Goal: Information Seeking & Learning: Learn about a topic

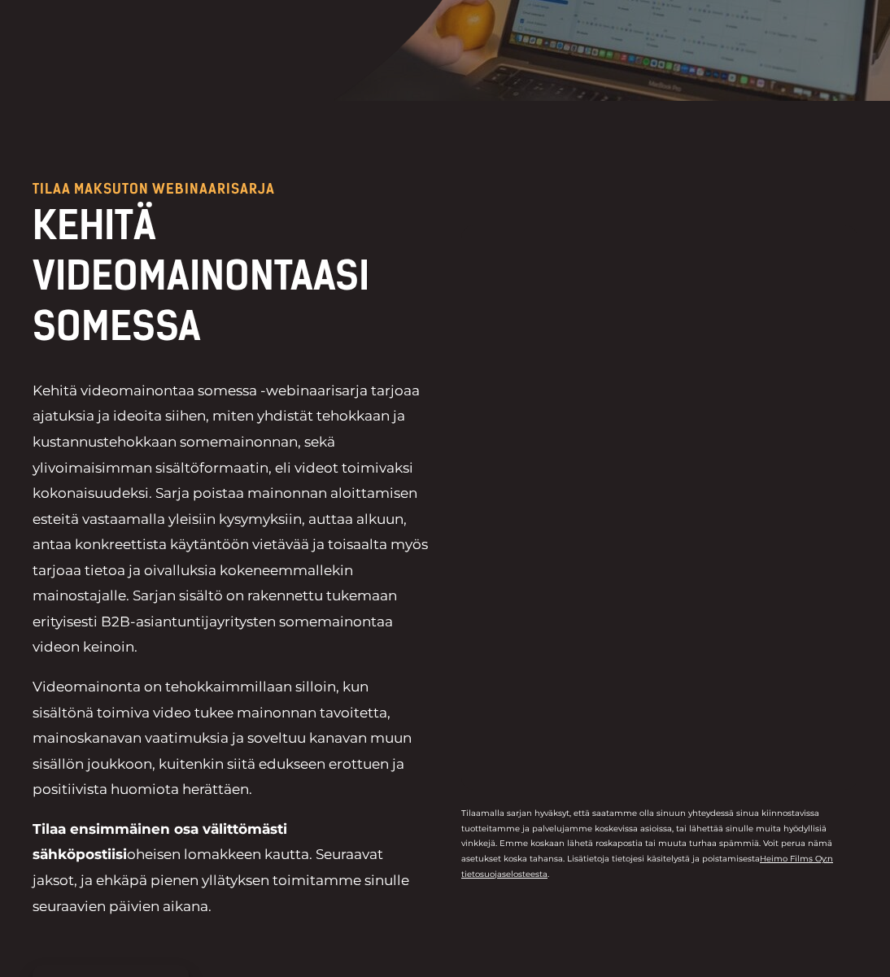
scroll to position [455, 0]
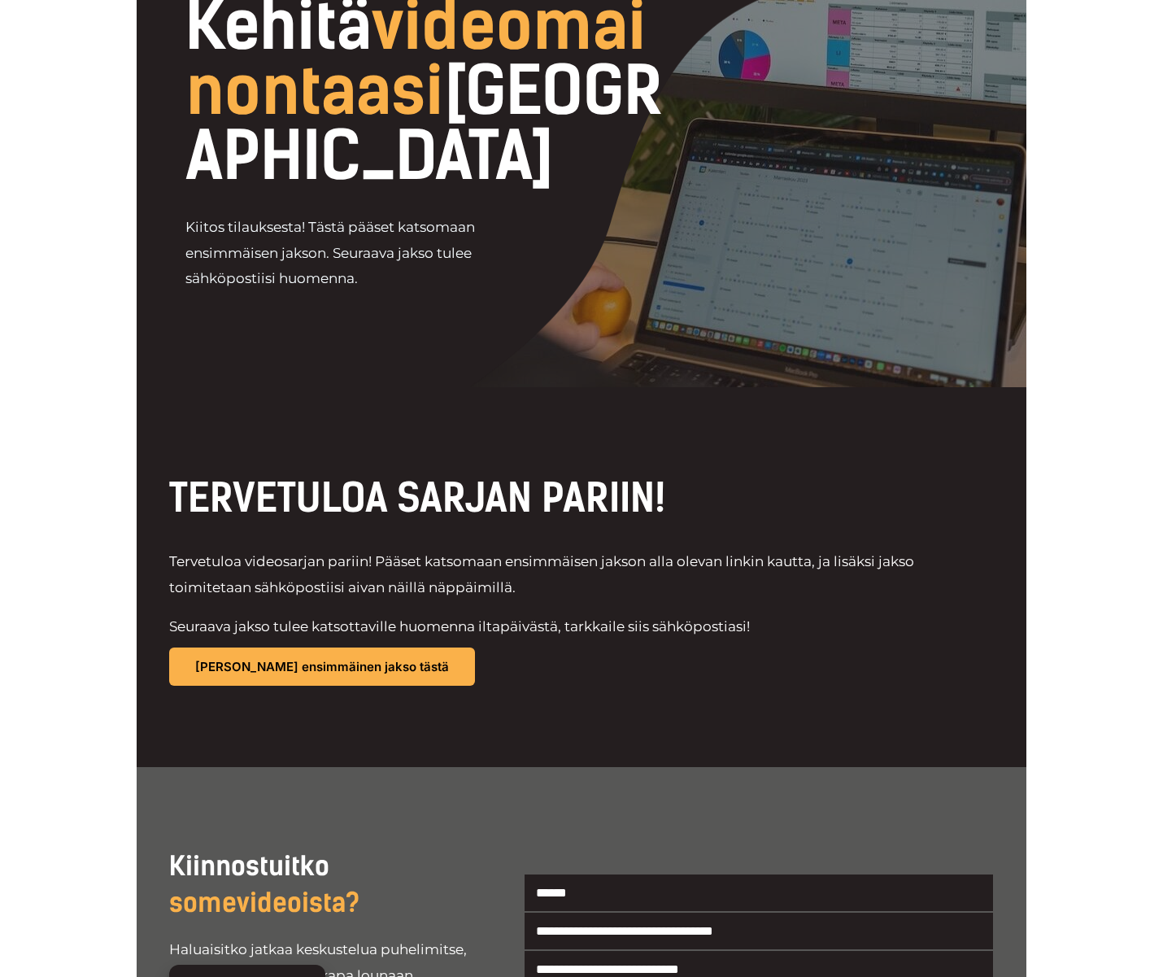
scroll to position [146, 0]
